Goal: Use online tool/utility: Use online tool/utility

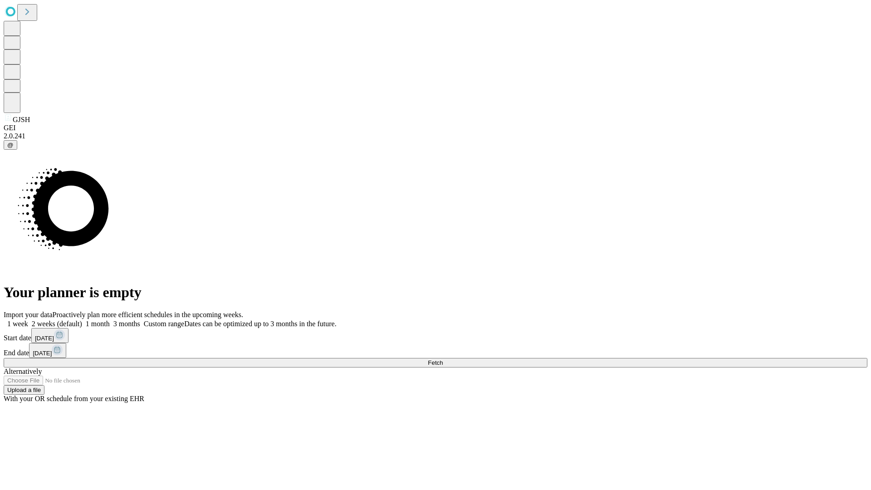
click at [443, 359] on span "Fetch" at bounding box center [435, 362] width 15 height 7
